Goal: Information Seeking & Learning: Learn about a topic

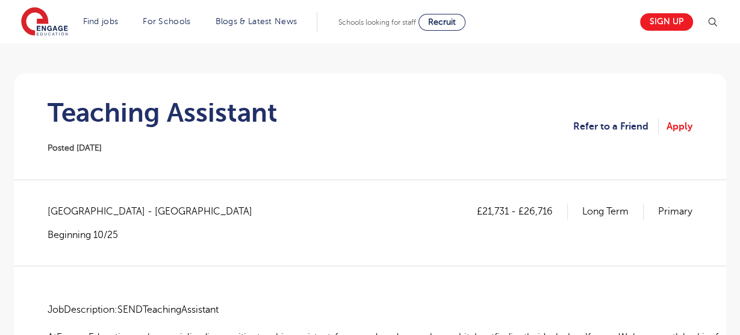
scroll to position [77, 0]
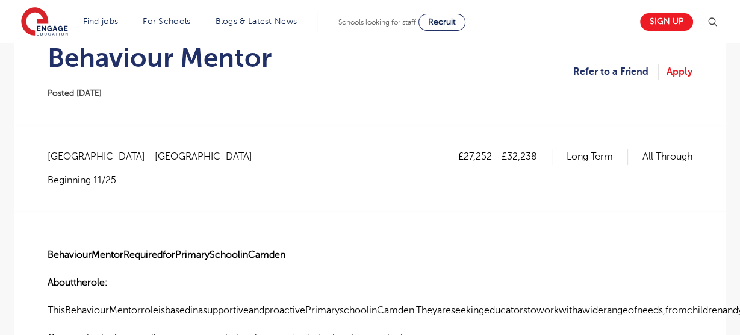
scroll to position [138, 0]
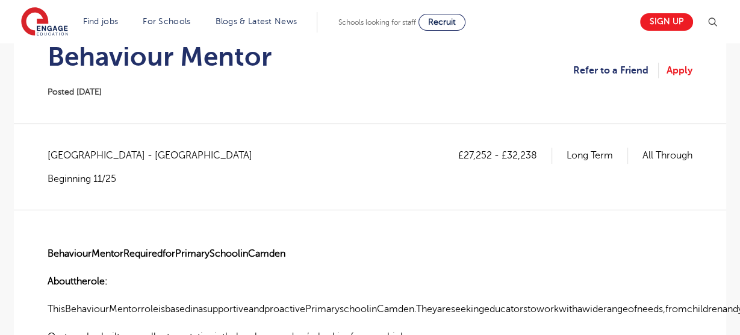
click at [163, 58] on h1 "Behaviour Mentor" at bounding box center [160, 57] width 224 height 30
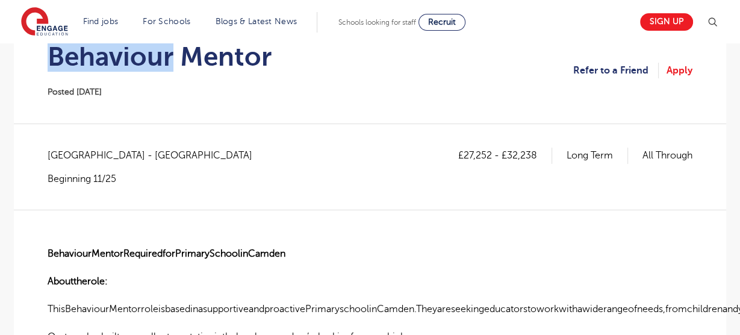
click at [163, 58] on h1 "Behaviour Mentor" at bounding box center [160, 57] width 224 height 30
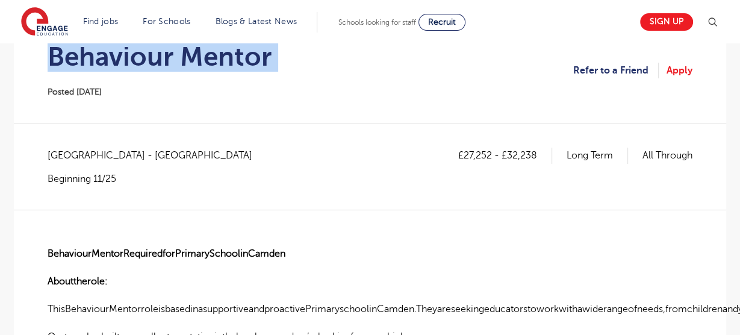
click at [163, 58] on h1 "Behaviour Mentor" at bounding box center [160, 57] width 224 height 30
copy div "Behaviour Mentor"
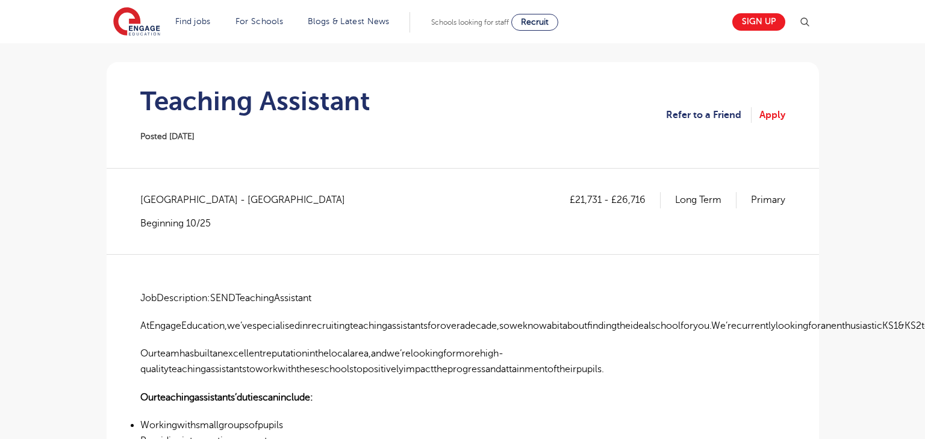
scroll to position [92, 0]
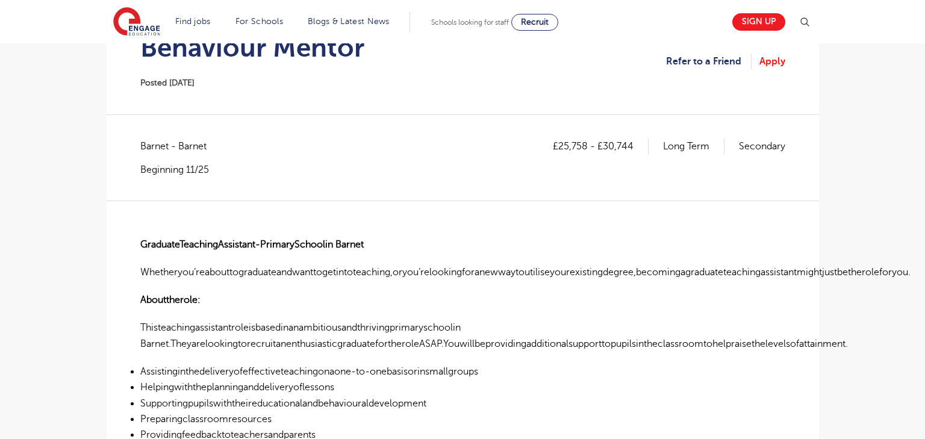
scroll to position [181, 0]
